Goal: Task Accomplishment & Management: Manage account settings

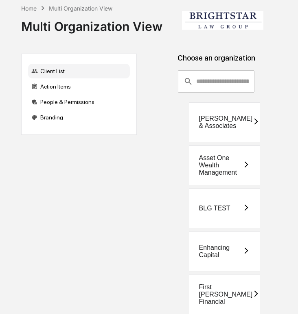
click at [219, 210] on div "BLG TEST" at bounding box center [214, 208] width 31 height 7
click at [223, 207] on div "BLG TEST" at bounding box center [214, 208] width 31 height 7
